Goal: Task Accomplishment & Management: Complete application form

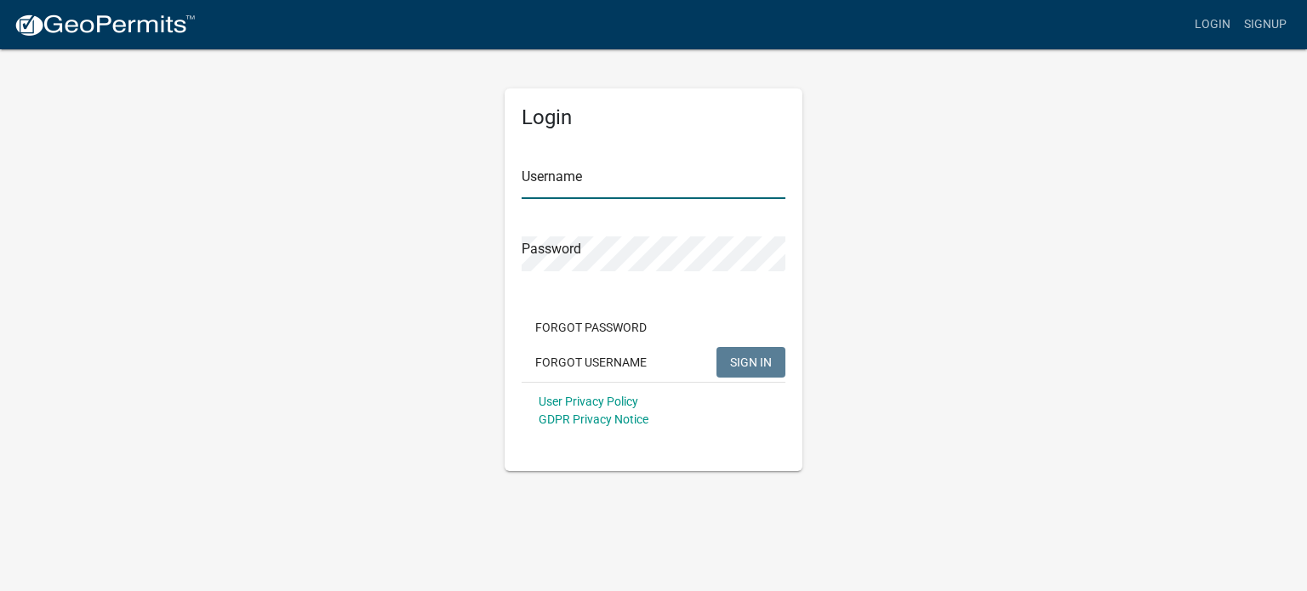
click at [591, 175] on input "Username" at bounding box center [654, 181] width 264 height 35
click at [643, 185] on input "Username" at bounding box center [654, 181] width 264 height 35
type input "[EMAIL_ADDRESS][DOMAIN_NAME]"
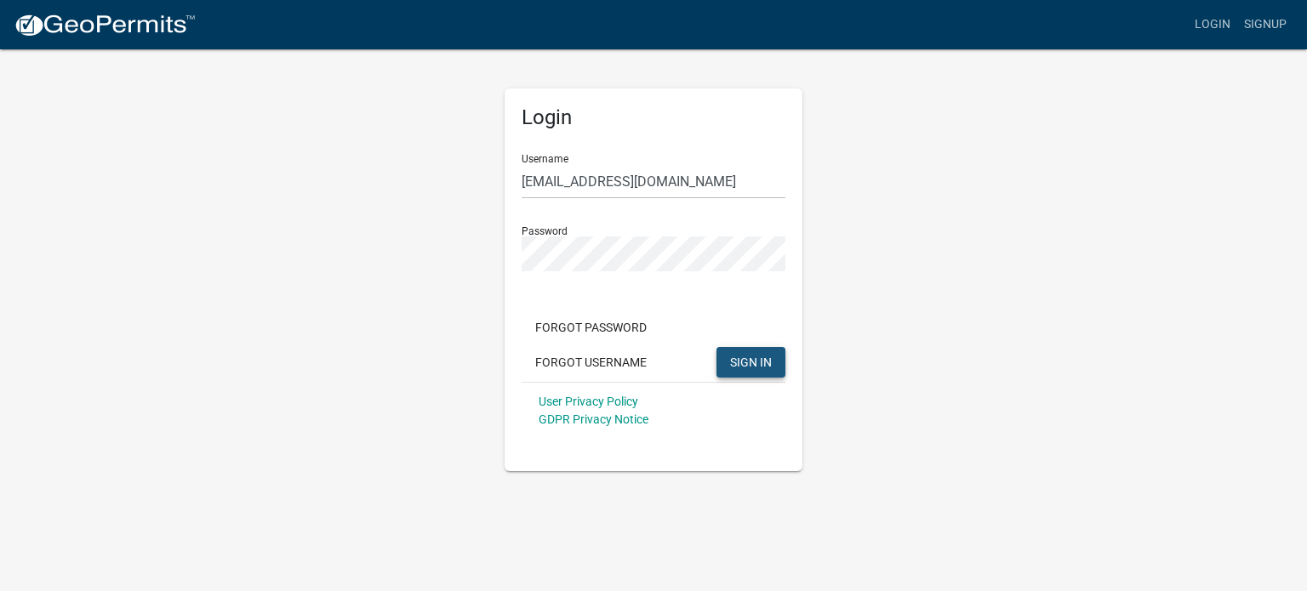
click at [750, 363] on span "SIGN IN" at bounding box center [751, 362] width 42 height 14
click at [412, 267] on div "Login Username [EMAIL_ADDRESS][DOMAIN_NAME] Password Forgot Password Forgot Use…" at bounding box center [653, 260] width 970 height 424
click at [740, 361] on span "SIGN IN" at bounding box center [751, 362] width 42 height 14
click at [407, 254] on div "Login Username [EMAIL_ADDRESS][DOMAIN_NAME] Password Forgot Password Forgot Use…" at bounding box center [653, 260] width 970 height 424
click at [742, 358] on span "SIGN IN" at bounding box center [751, 362] width 42 height 14
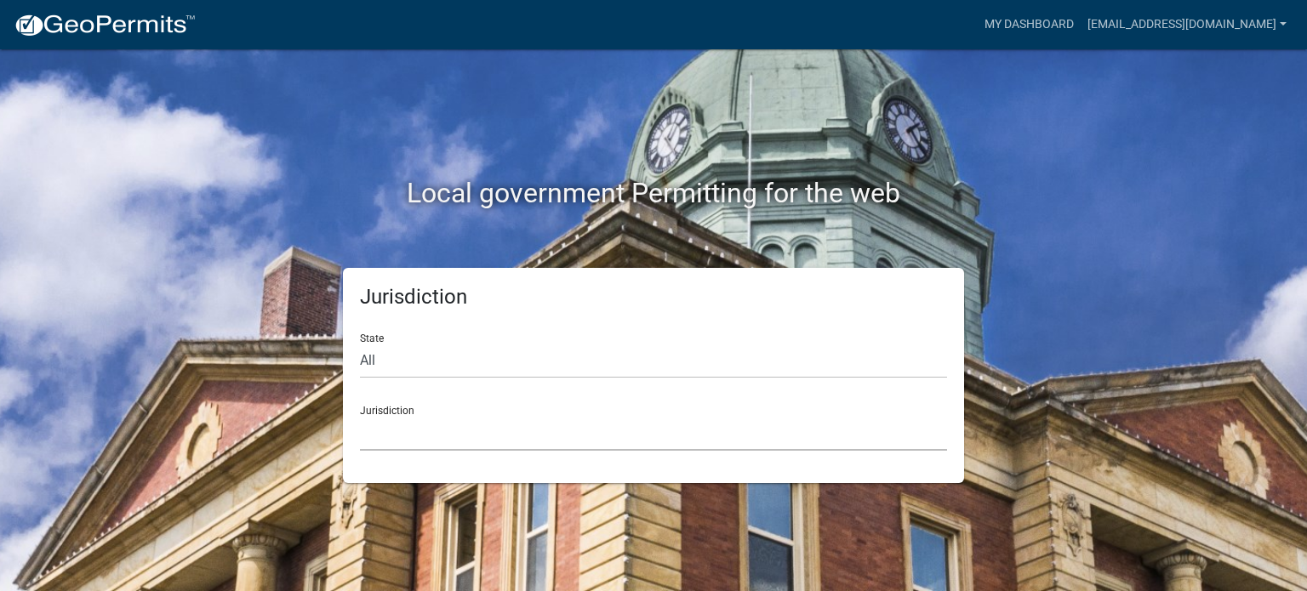
click at [405, 442] on select "[GEOGRAPHIC_DATA], [US_STATE] [GEOGRAPHIC_DATA], [US_STATE][PERSON_NAME][GEOGRA…" at bounding box center [653, 433] width 587 height 35
click at [233, 350] on div "Jurisdiction State All [US_STATE] [US_STATE] [US_STATE] [US_STATE] [US_STATE] […" at bounding box center [653, 375] width 970 height 215
click at [422, 356] on select "All [US_STATE] [US_STATE] [US_STATE] [US_STATE] [US_STATE] [US_STATE] [US_STATE…" at bounding box center [653, 361] width 587 height 35
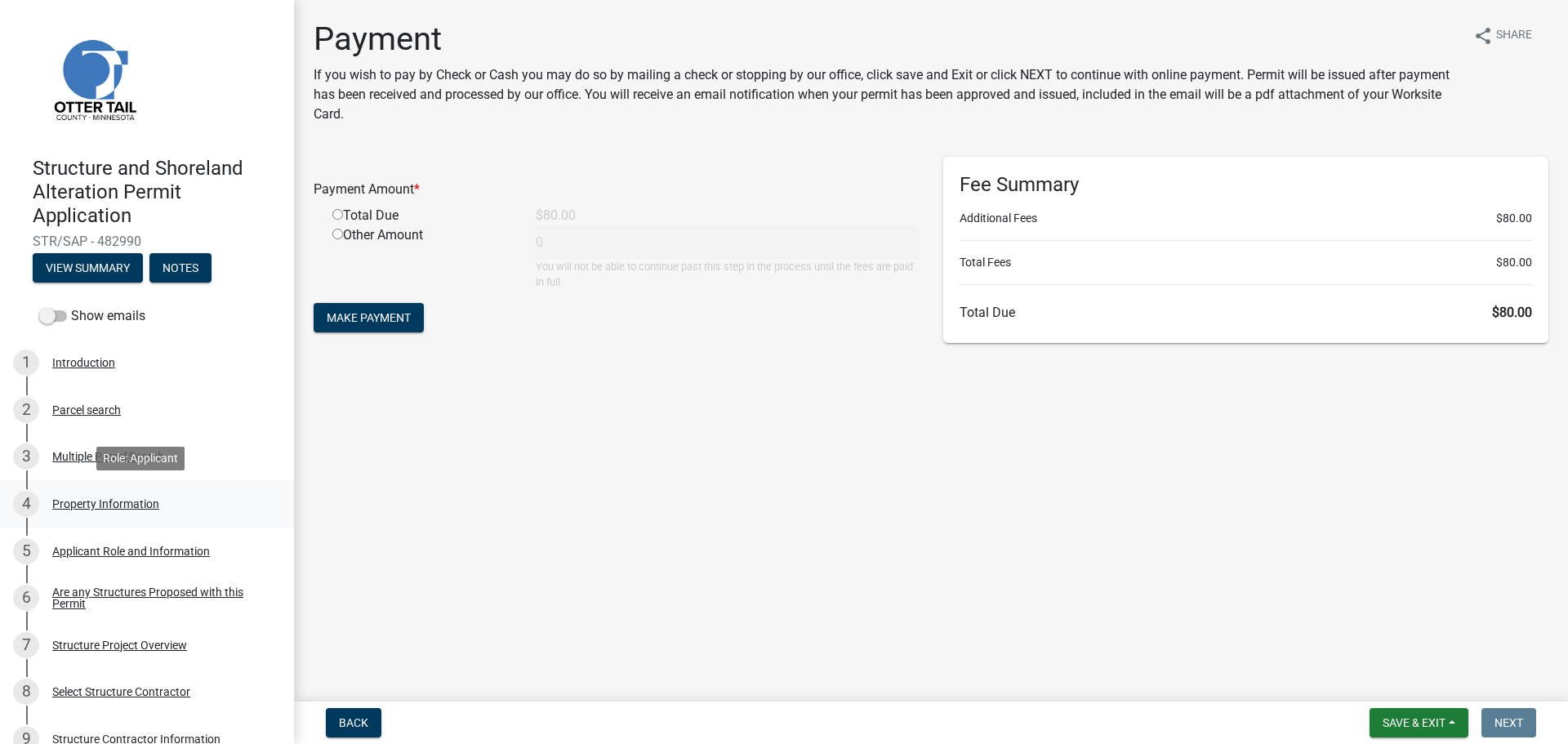
click at [93, 502] on div "Property Information" at bounding box center [105, 504] width 107 height 12
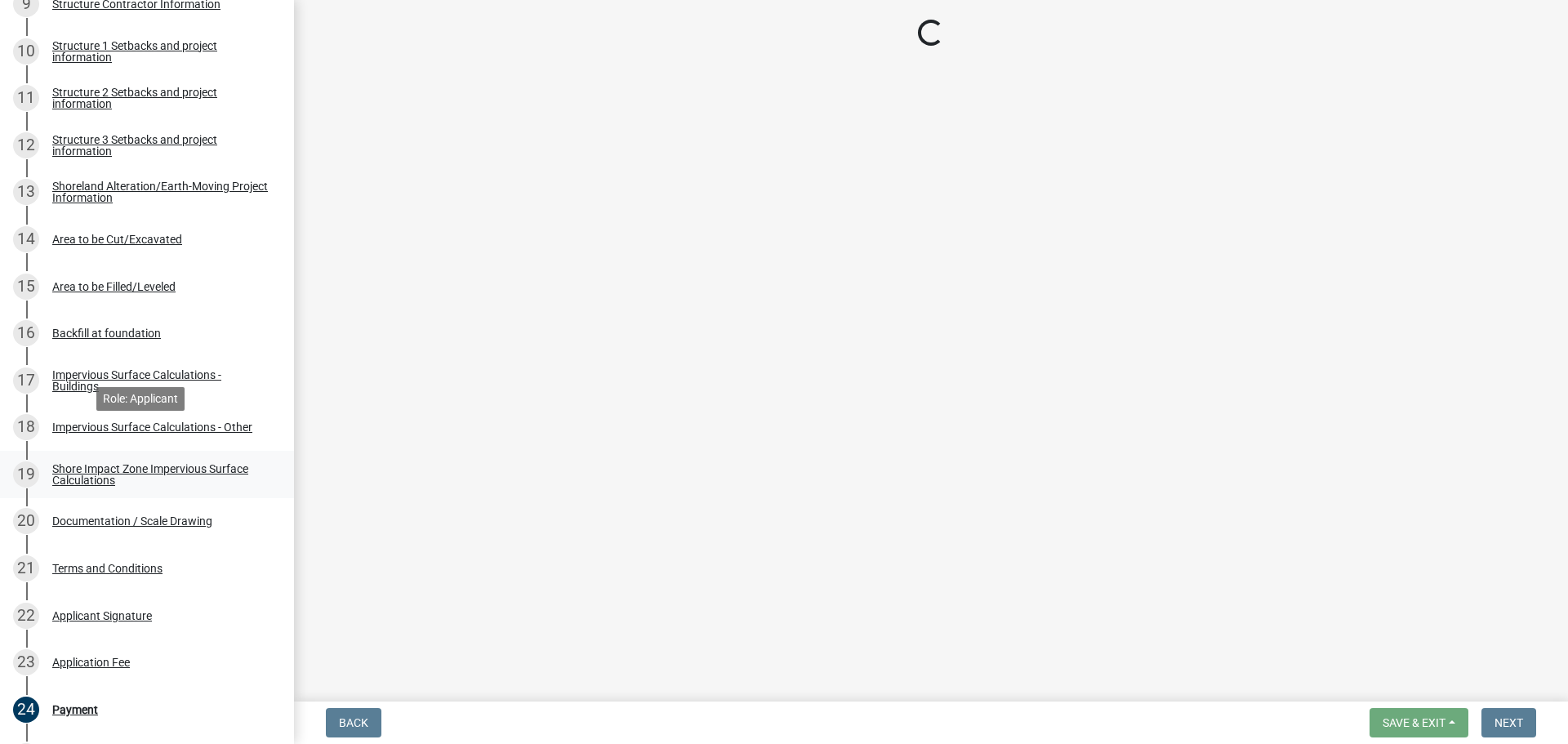
scroll to position [1007, 0]
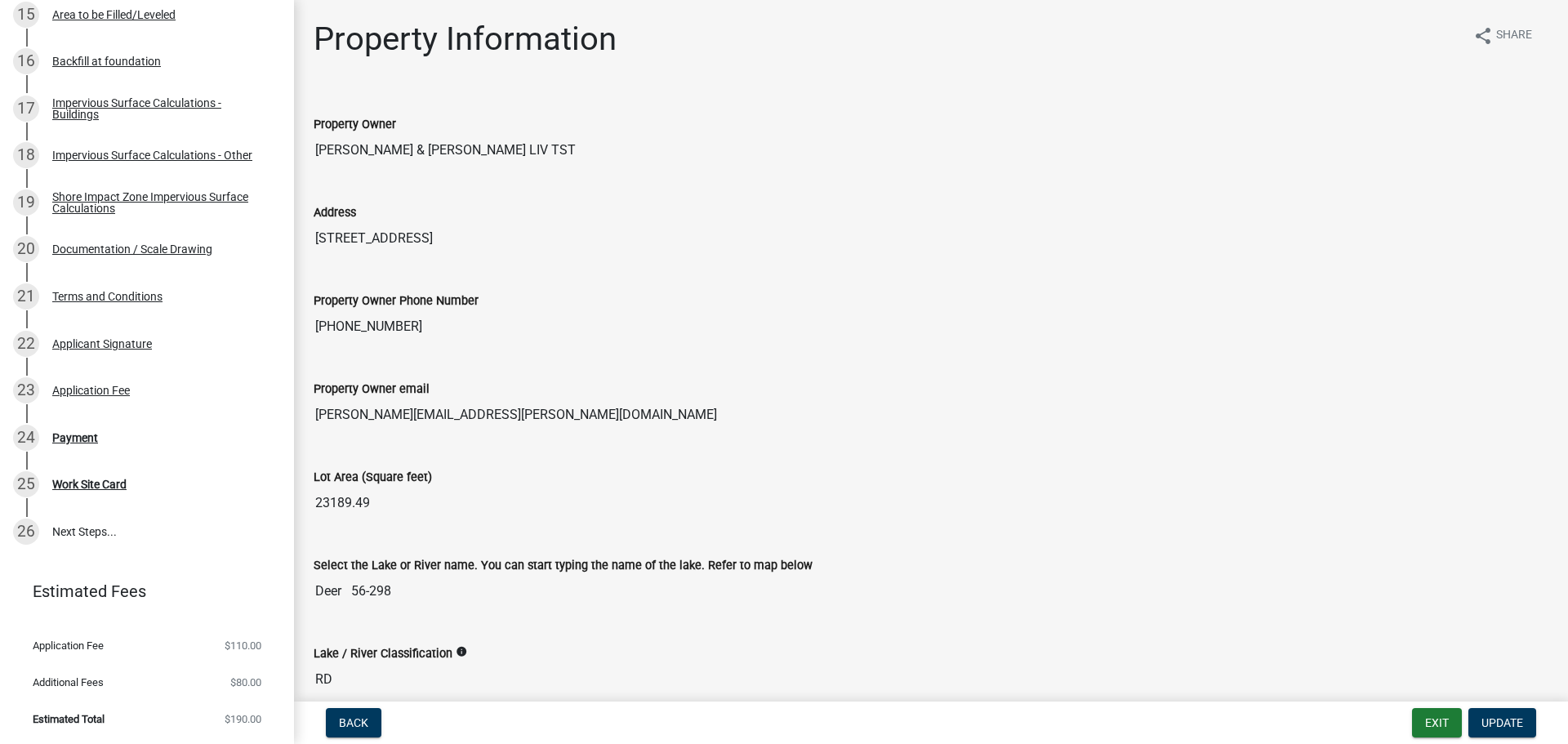
drag, startPoint x: 449, startPoint y: 246, endPoint x: 304, endPoint y: 249, distance: 145.0
click at [302, 251] on div "Address 34723 NORTHVIEW RD" at bounding box center [931, 224] width 1260 height 88
click at [109, 566] on li "Additional Fees $80.00" at bounding box center [147, 683] width 294 height 36
click at [58, 436] on div "Payment" at bounding box center [75, 438] width 46 height 12
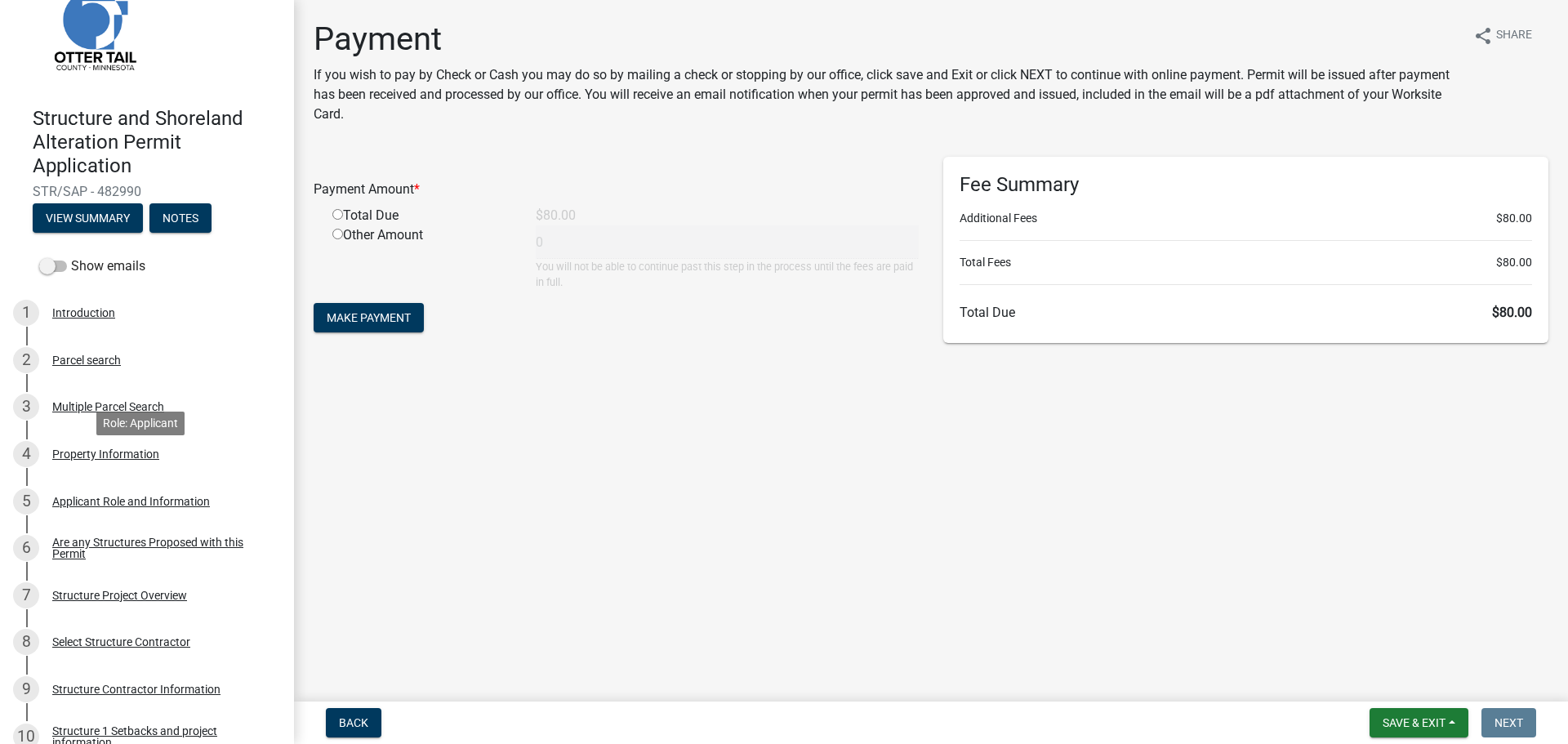
scroll to position [0, 0]
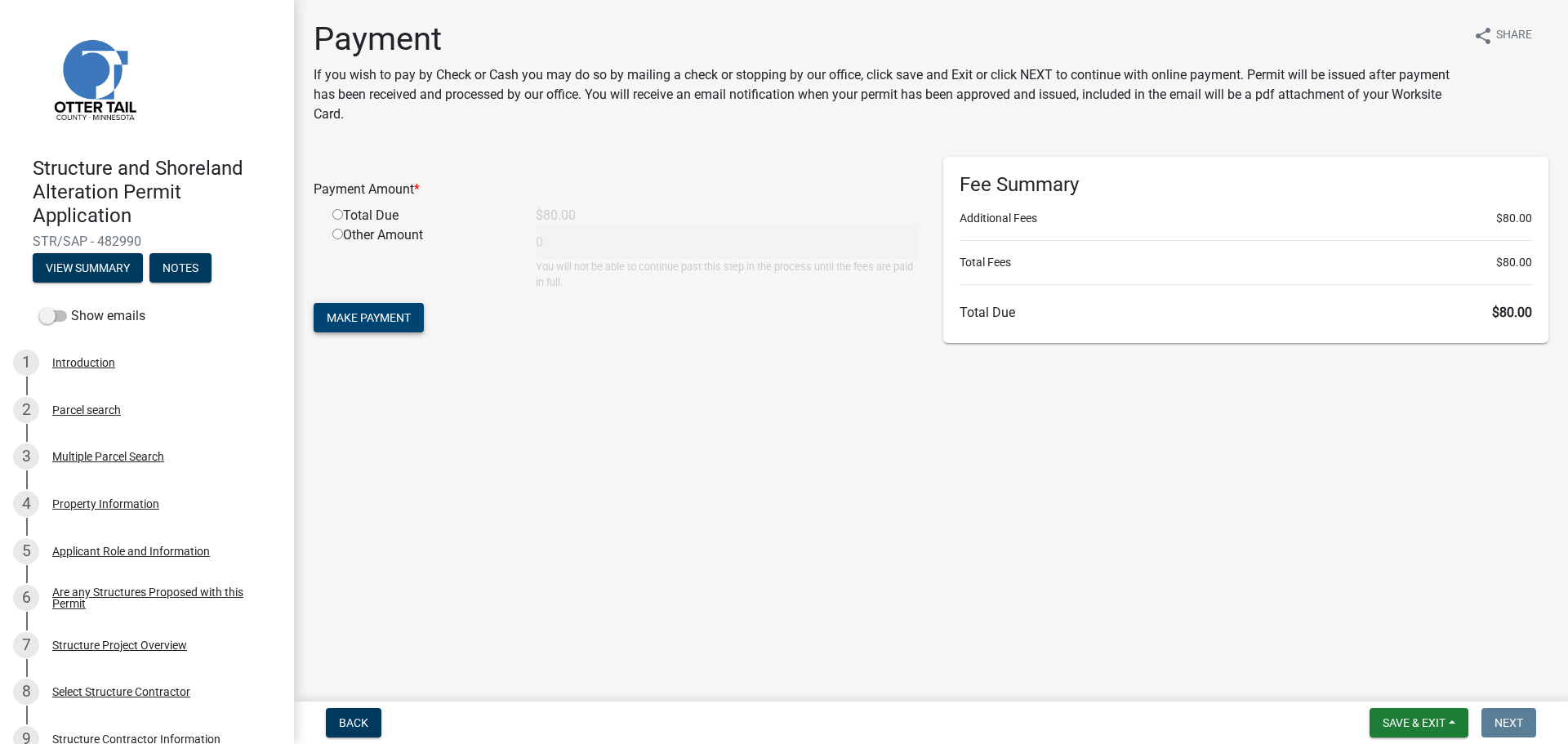
click at [347, 320] on span "Make Payment" at bounding box center [369, 318] width 84 height 13
click at [372, 238] on div "Total Due" at bounding box center [422, 235] width 204 height 19
click at [340, 233] on input "radio" at bounding box center [337, 233] width 11 height 11
radio input "true"
type input "80"
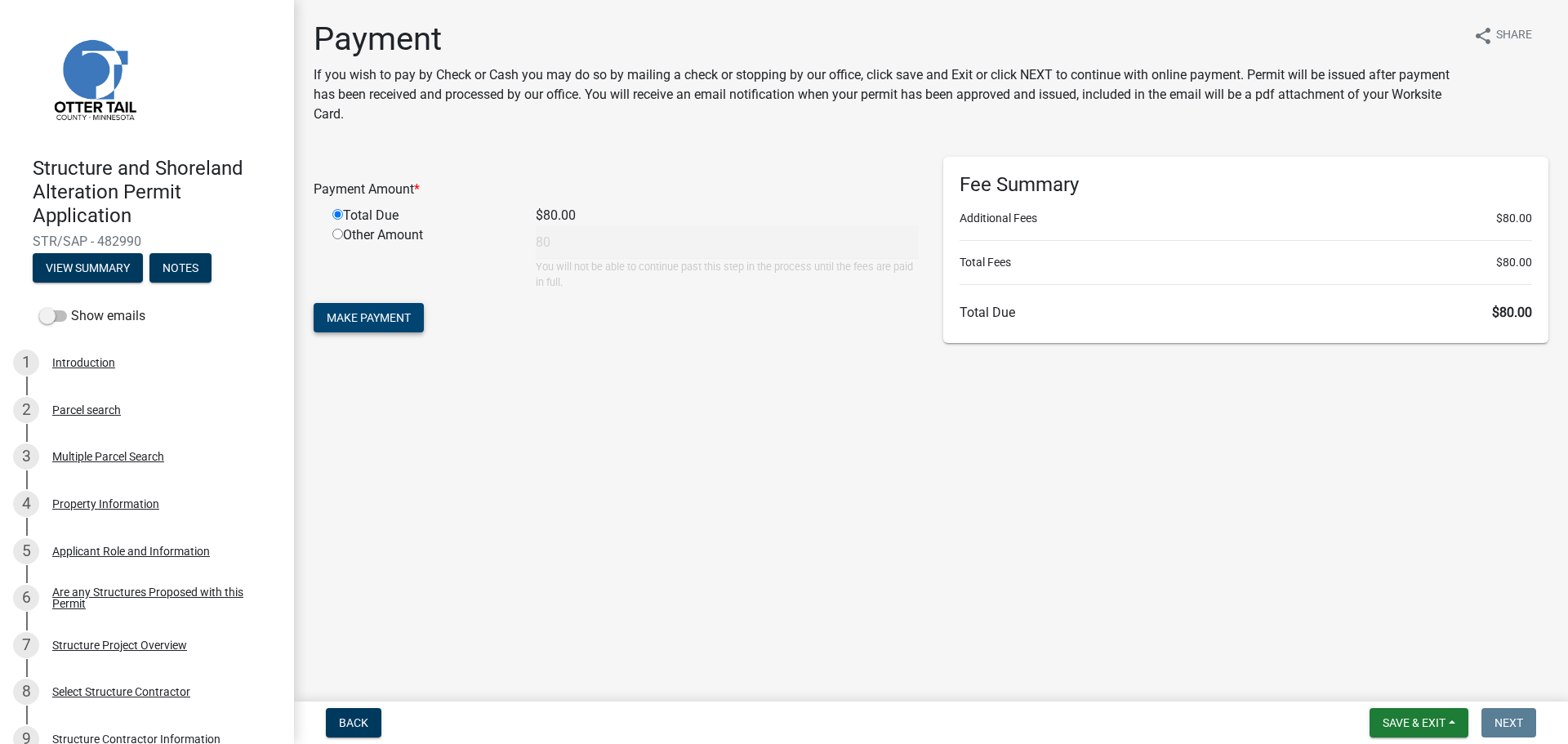
click at [360, 311] on span "Make Payment" at bounding box center [369, 318] width 84 height 13
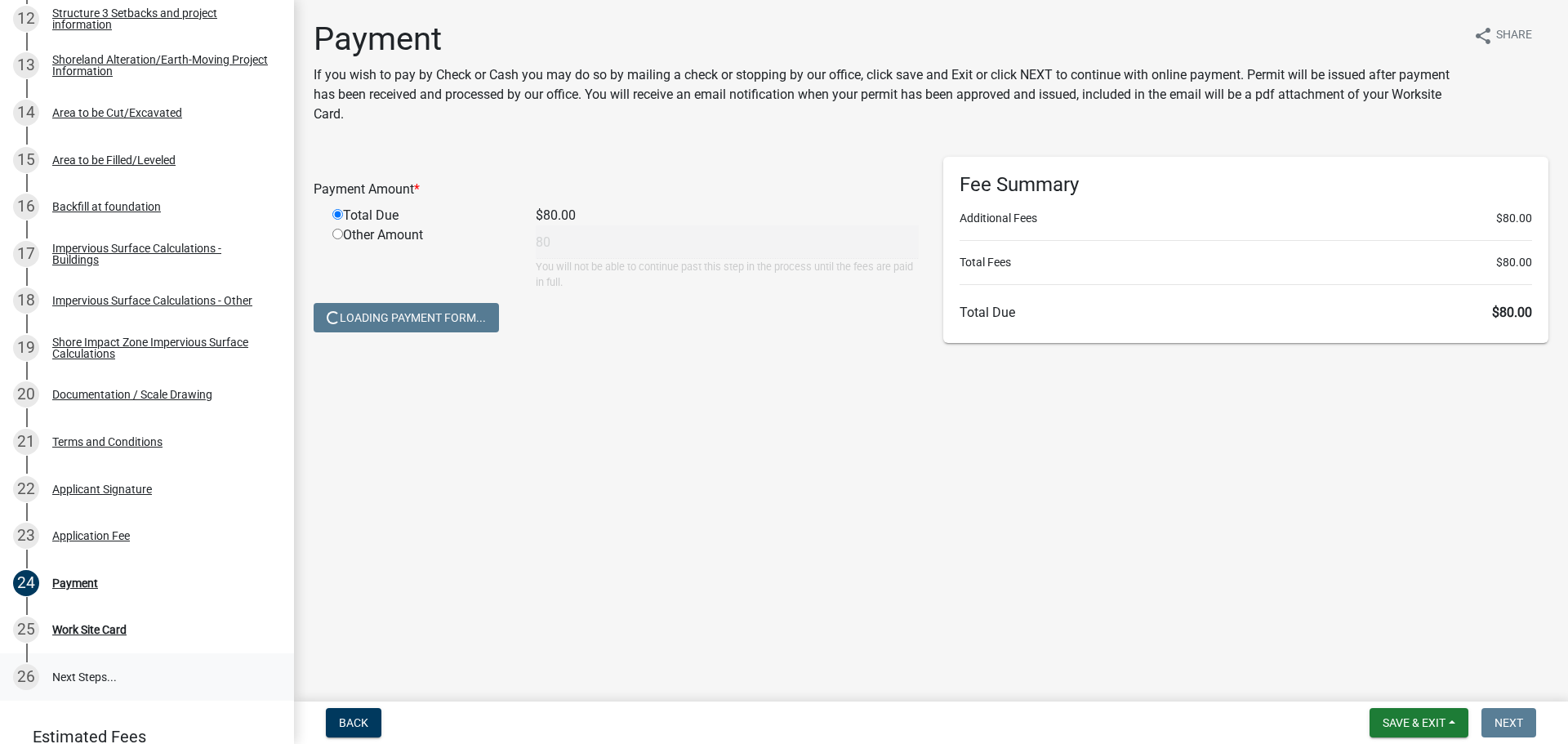
scroll to position [1007, 0]
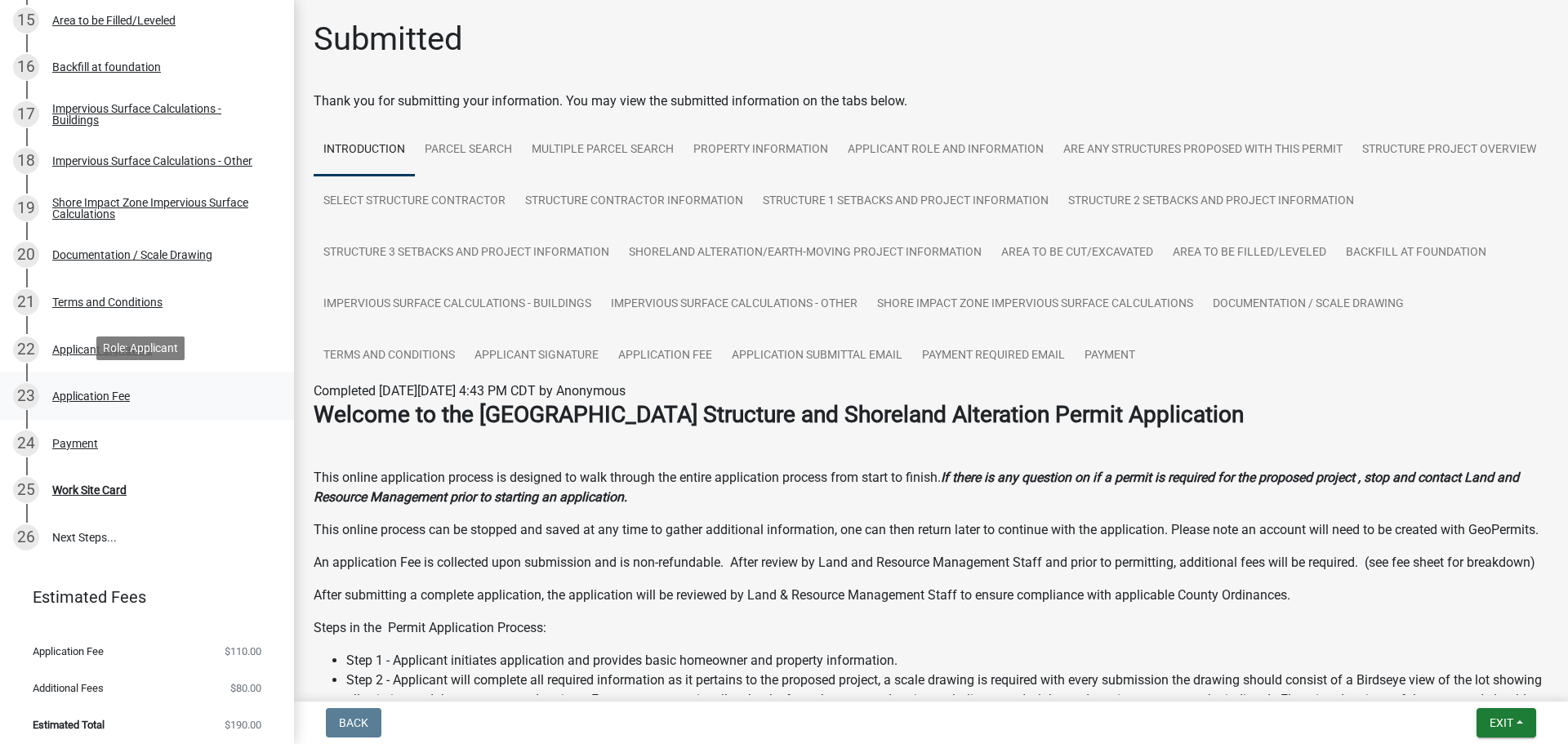
scroll to position [1007, 0]
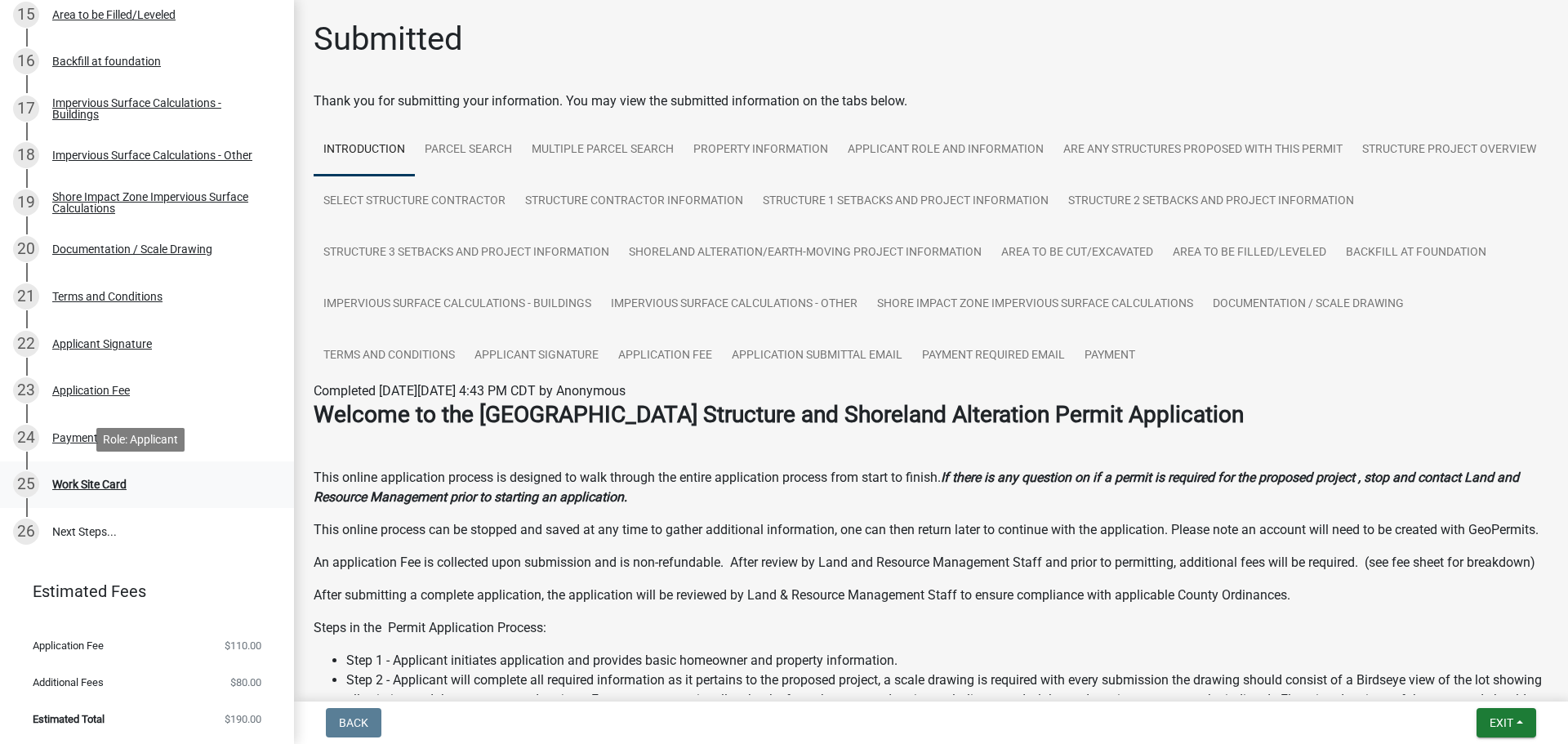
click at [113, 485] on div "Work Site Card" at bounding box center [88, 485] width 74 height 12
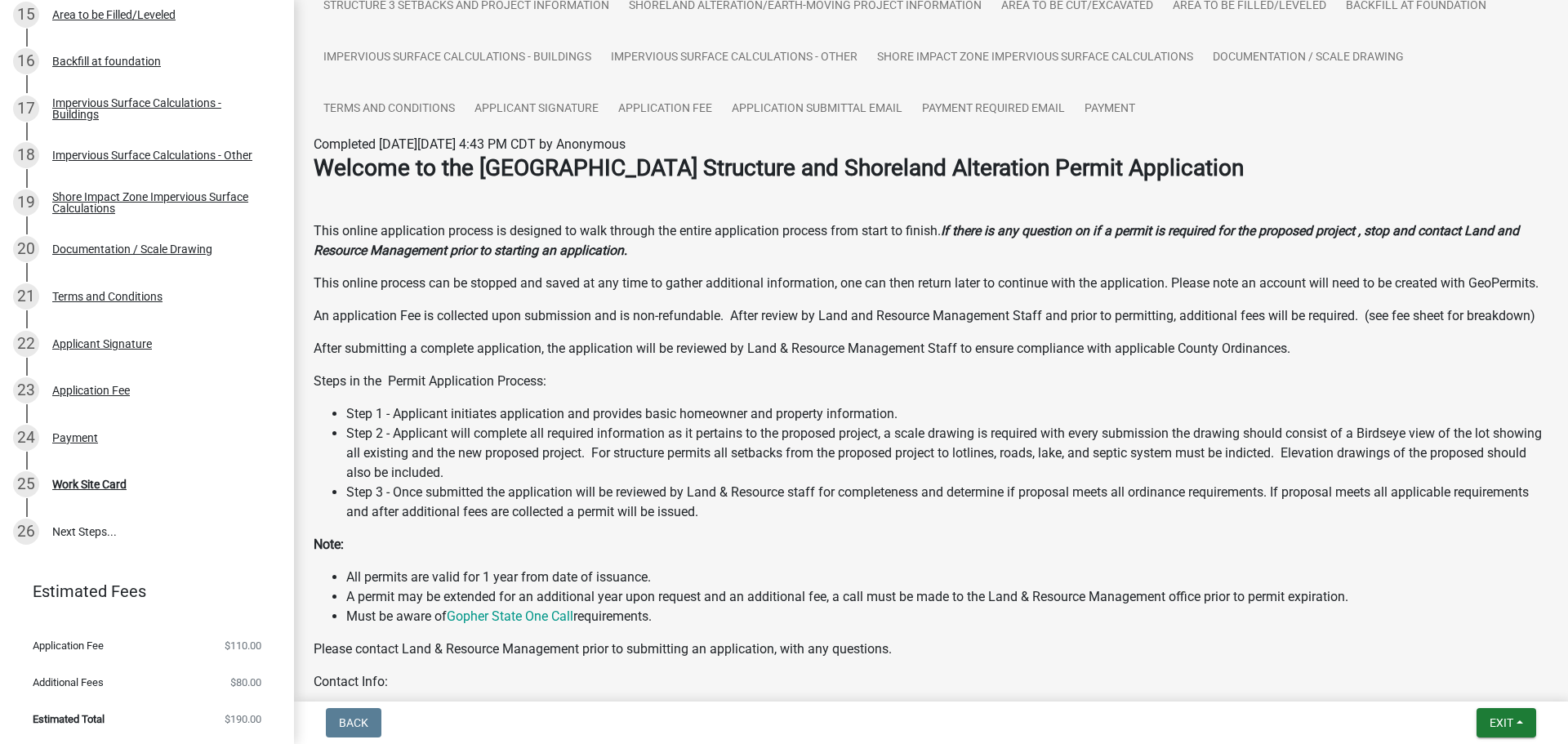
scroll to position [238, 0]
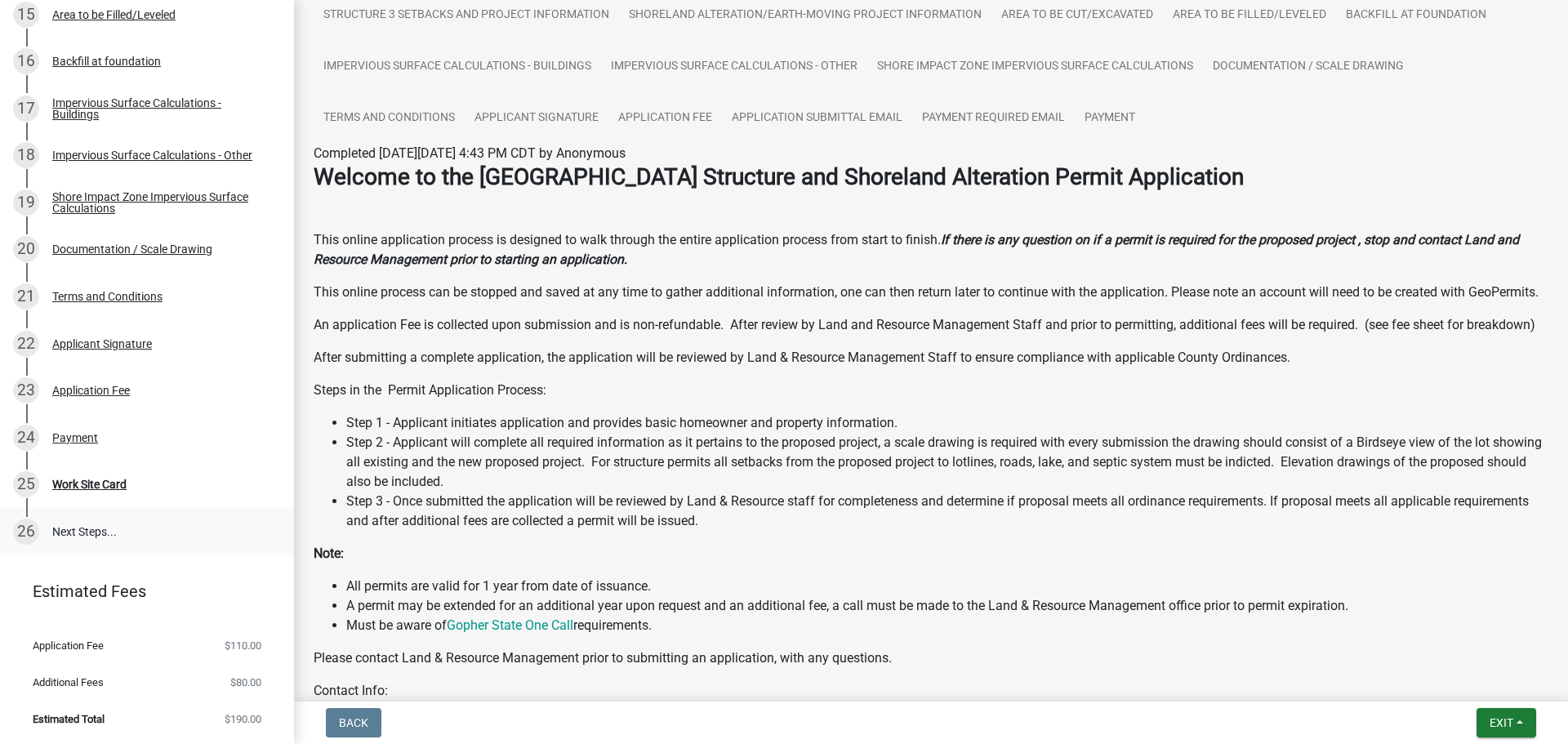
click at [58, 530] on link "26 Next Steps..." at bounding box center [147, 531] width 294 height 47
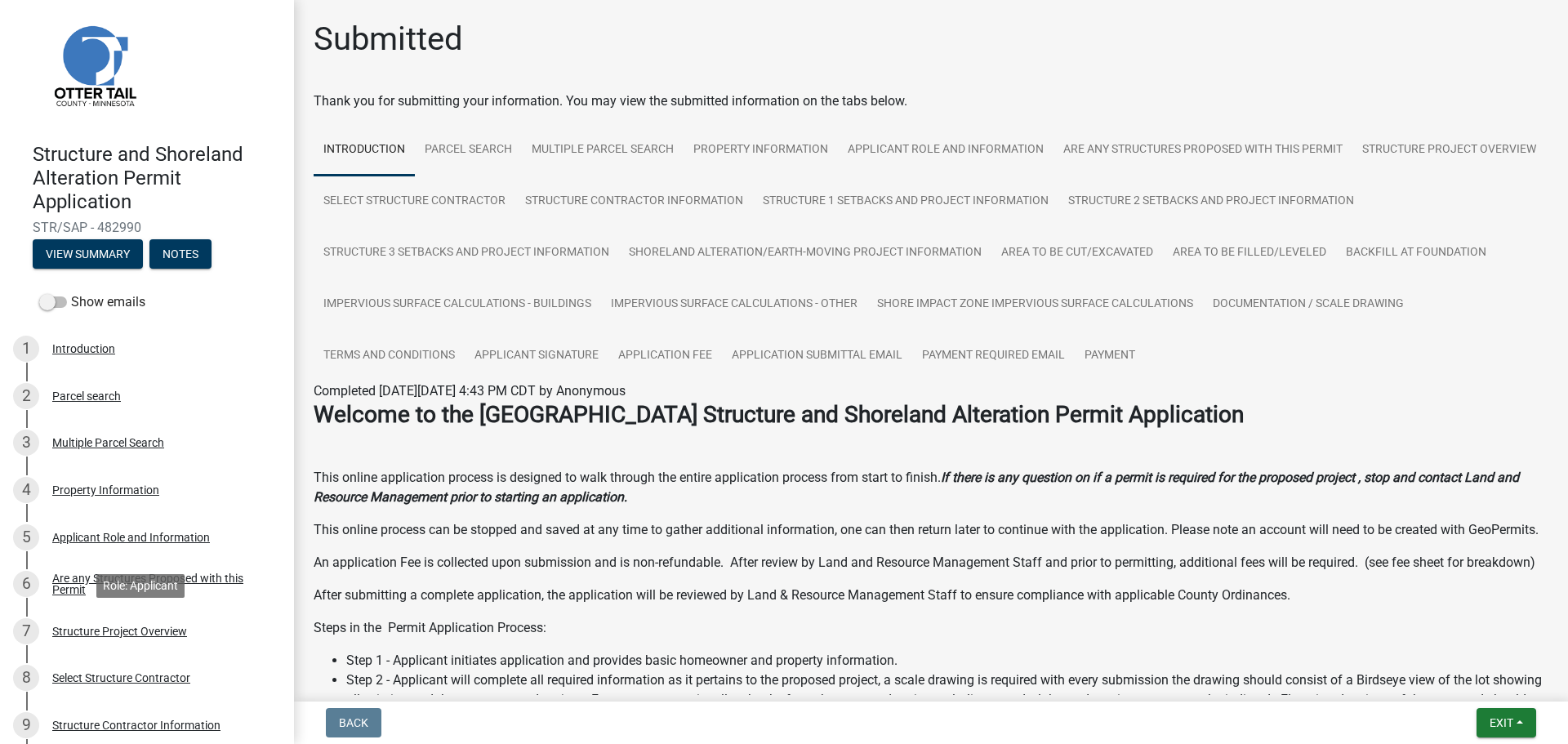
scroll to position [0, 0]
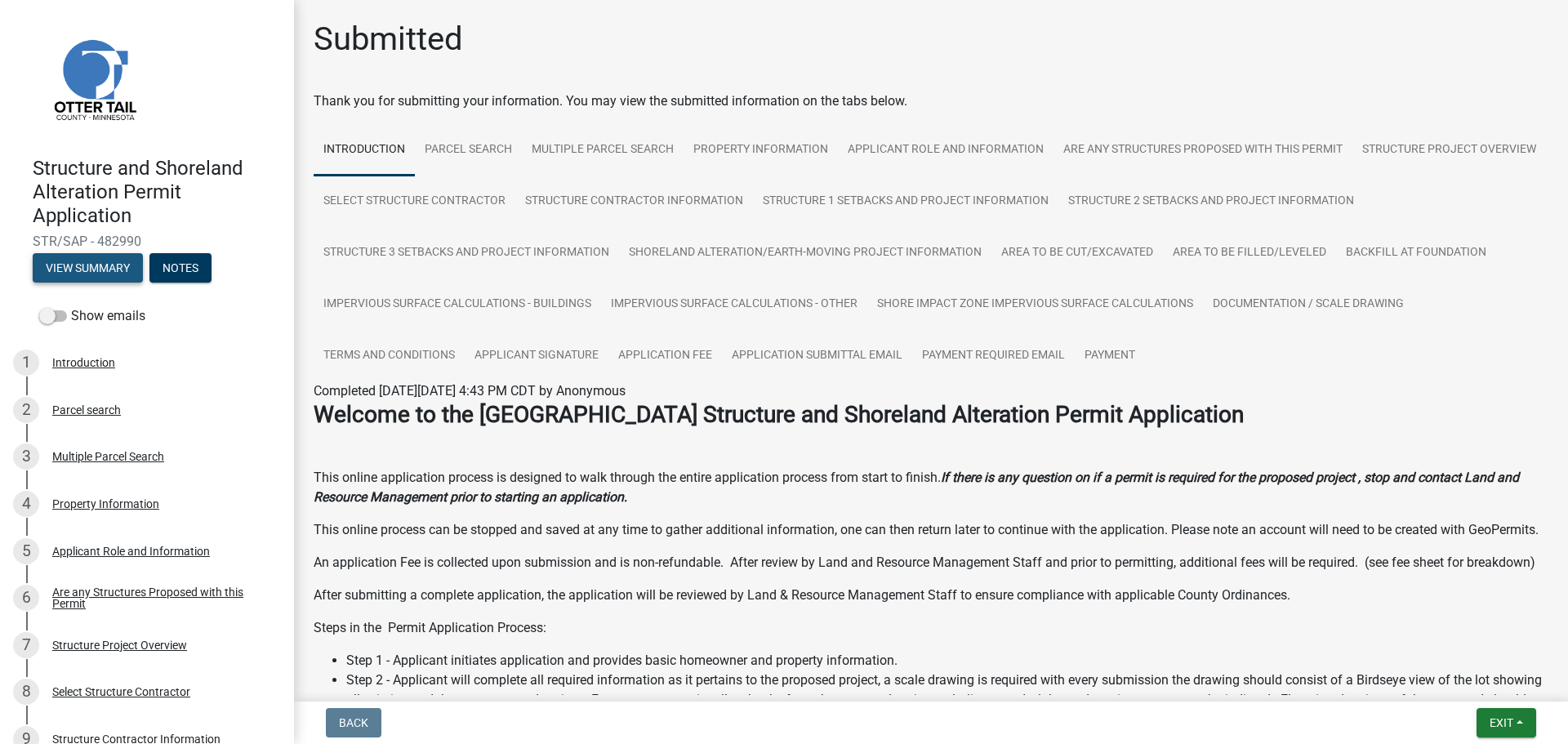
click at [68, 263] on button "View Summary" at bounding box center [87, 268] width 110 height 30
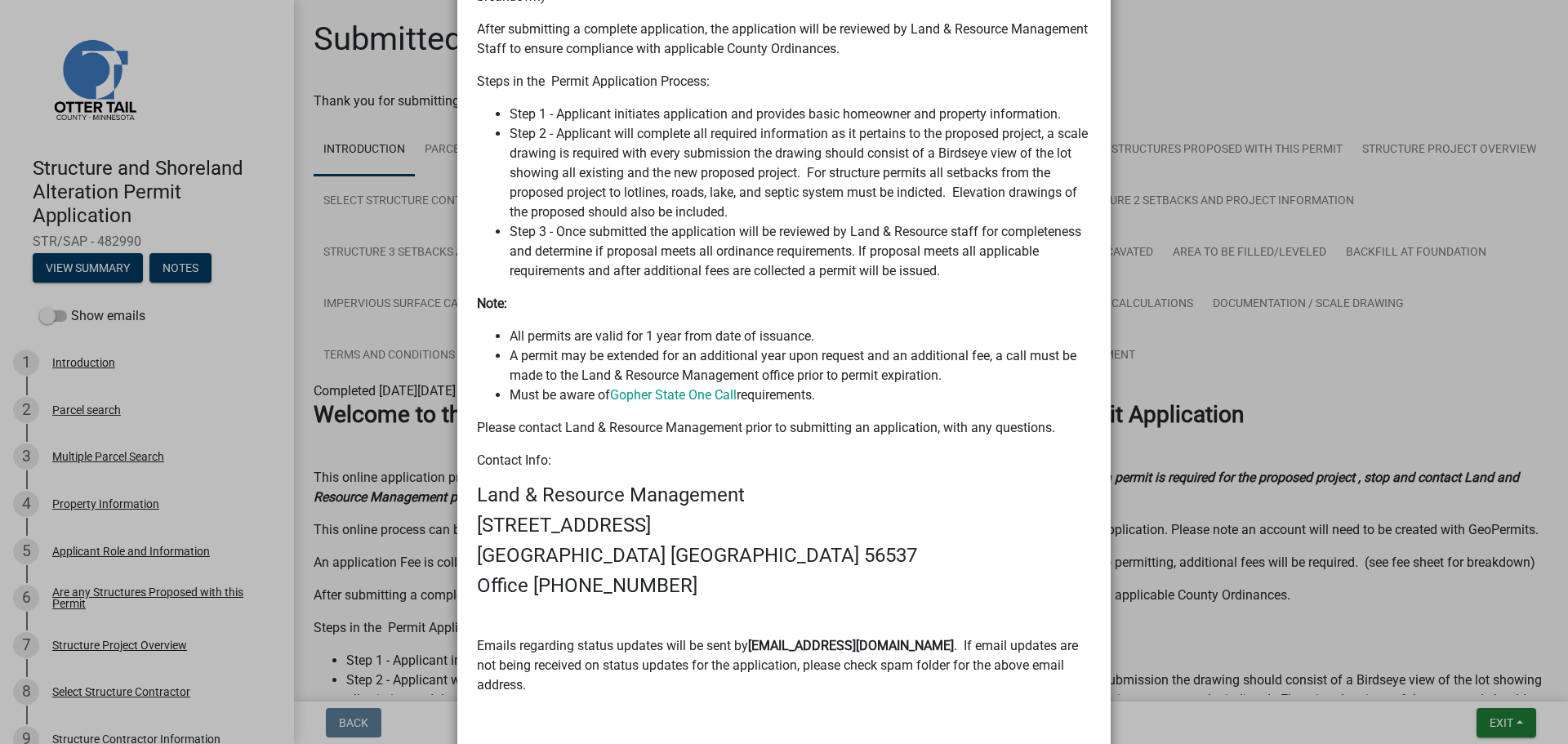
scroll to position [1070, 0]
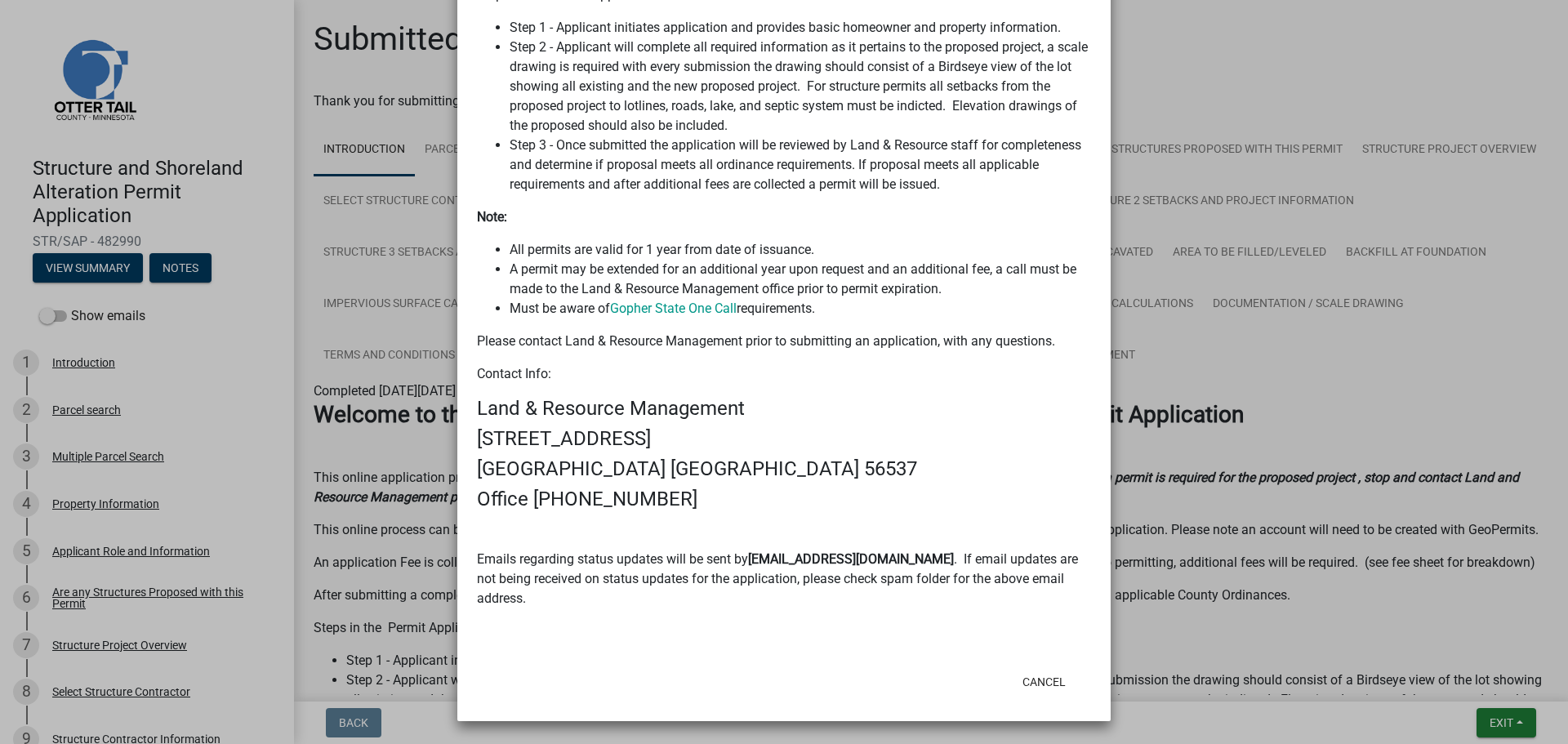
click at [425, 443] on ngb-modal-window "Summary × Printer Friendly Introduction Parcel search Multiple Parcel Search Pr…" at bounding box center [784, 372] width 1568 height 744
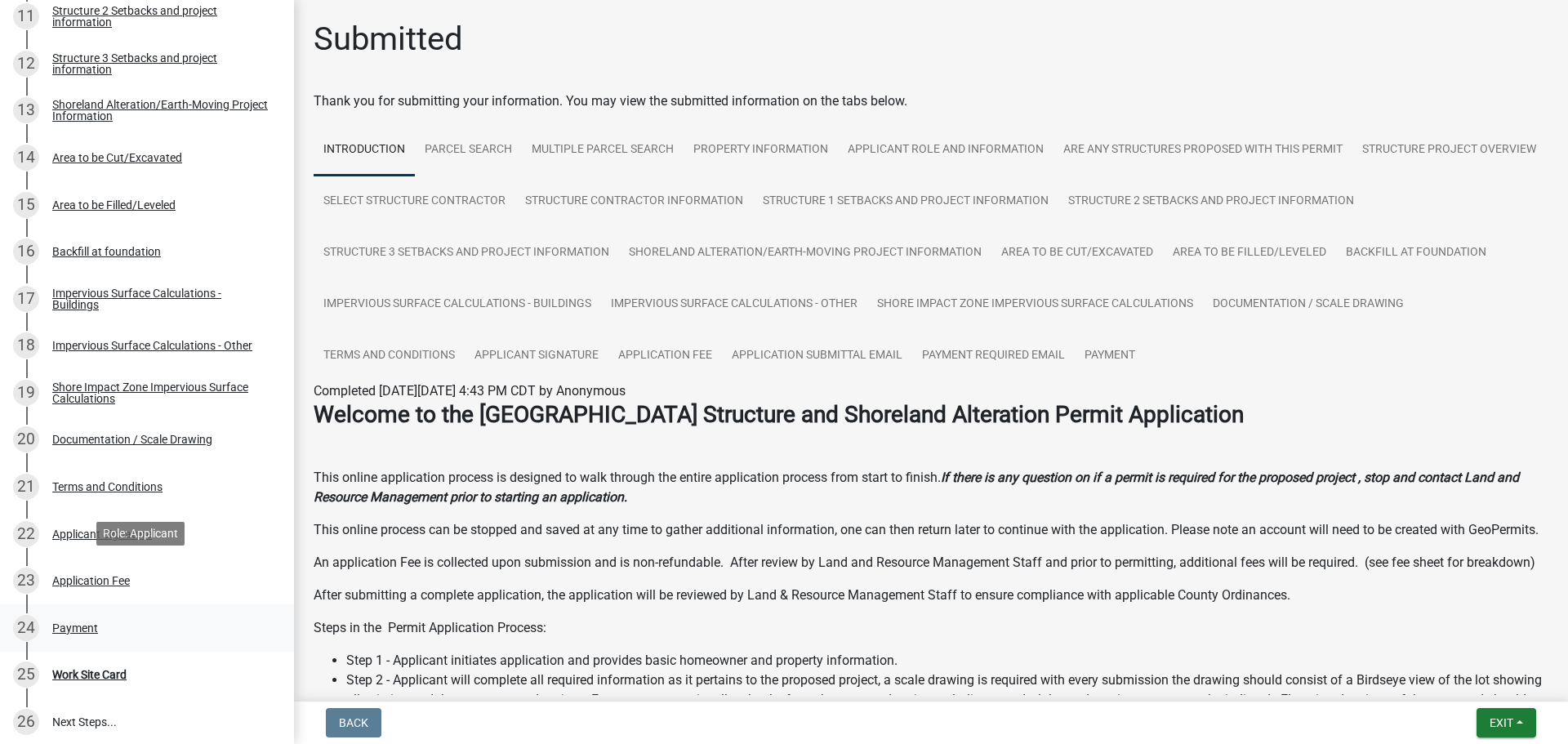
scroll to position [1007, 0]
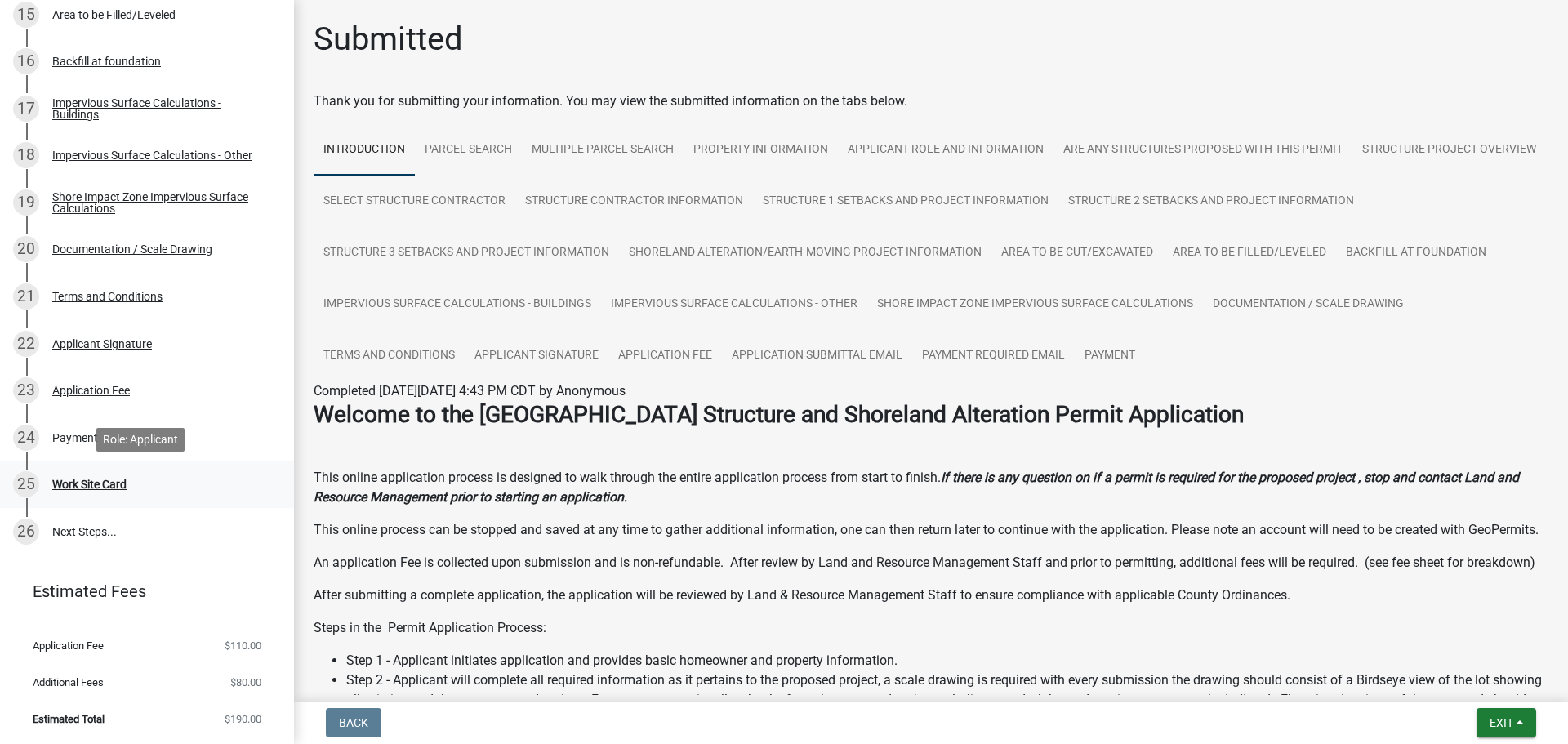
click at [82, 479] on div "Work Site Card" at bounding box center [88, 485] width 74 height 12
click at [80, 439] on div "Payment" at bounding box center [75, 438] width 46 height 12
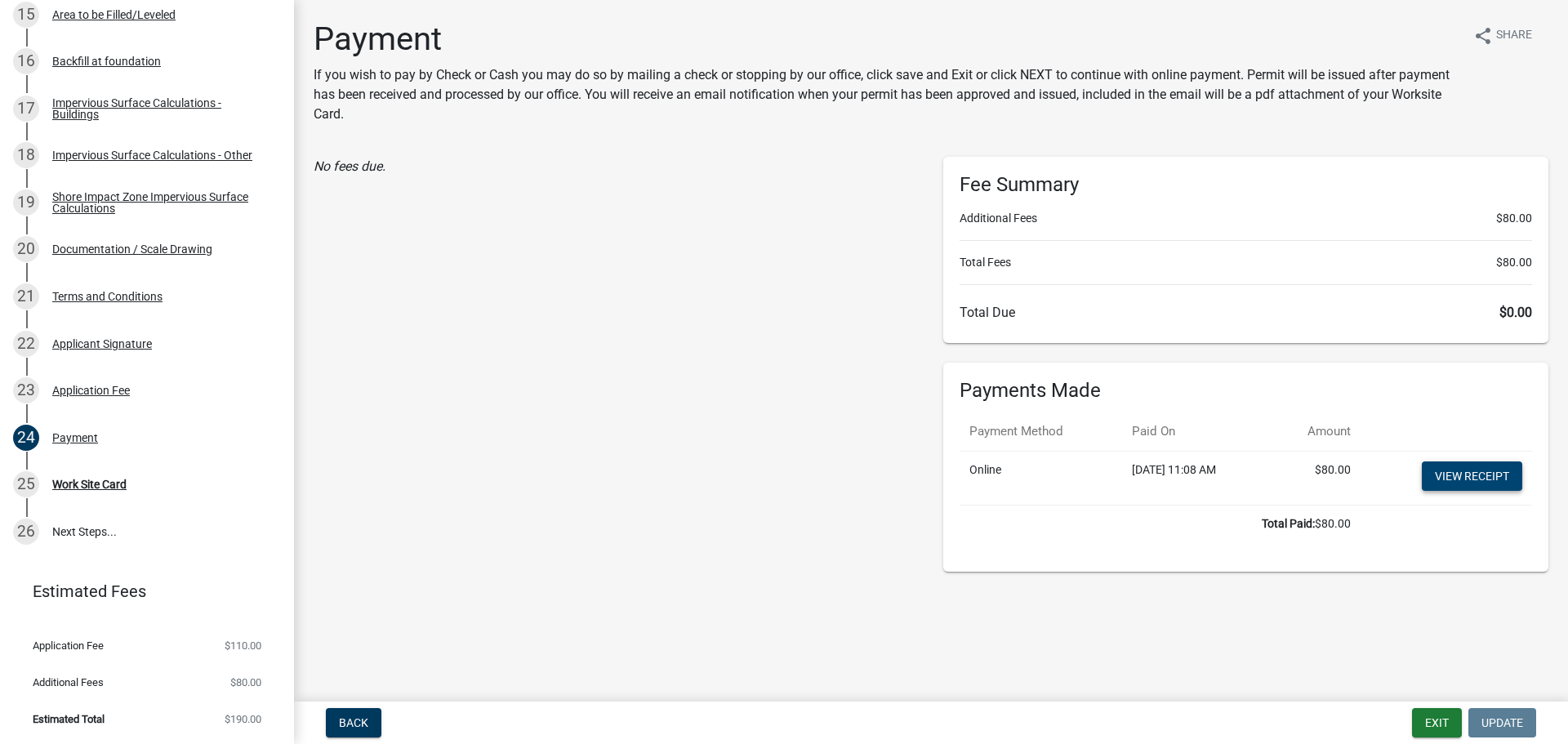
click at [1458, 479] on link "View receipt" at bounding box center [1472, 476] width 101 height 30
click at [81, 483] on div "Work Site Card" at bounding box center [88, 485] width 74 height 12
click at [59, 484] on div "Work Site Card" at bounding box center [88, 485] width 74 height 12
click at [89, 479] on div "Work Site Card" at bounding box center [88, 485] width 74 height 12
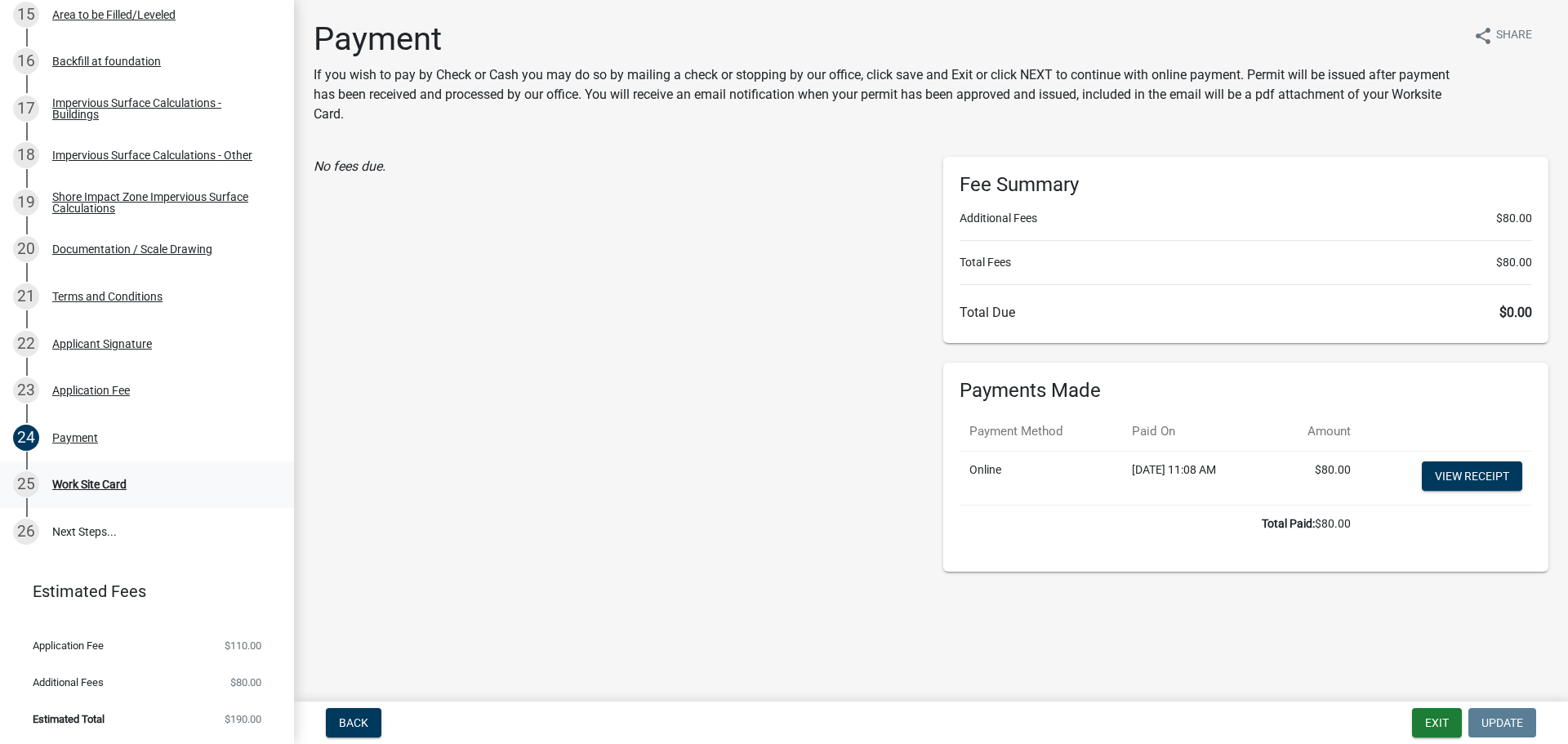
click at [97, 481] on div "Work Site Card" at bounding box center [88, 485] width 74 height 12
click at [114, 479] on div "Work Site Card" at bounding box center [88, 485] width 74 height 12
click at [1433, 718] on button "Exit" at bounding box center [1437, 723] width 50 height 30
